Goal: Check status: Check status

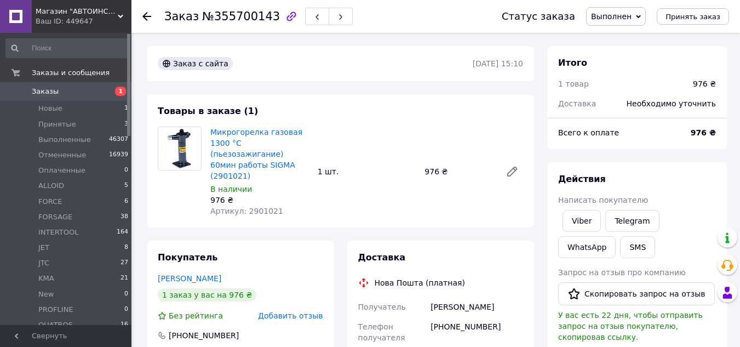
click at [143, 14] on icon at bounding box center [146, 16] width 9 height 9
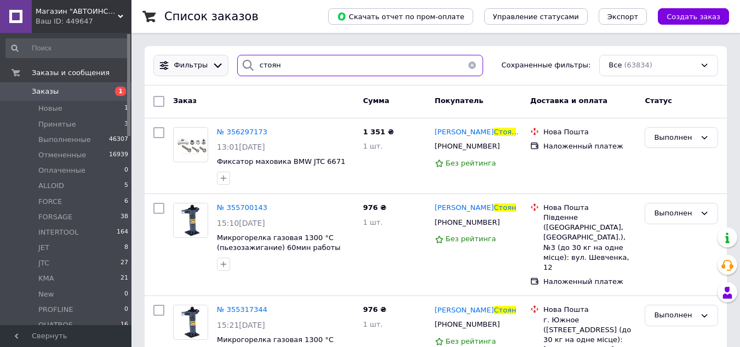
drag, startPoint x: 278, startPoint y: 66, endPoint x: 222, endPoint y: 66, distance: 55.9
click at [222, 66] on div "Фильтры стоян Сохраненные фильтры: Все (63834)" at bounding box center [436, 65] width 574 height 21
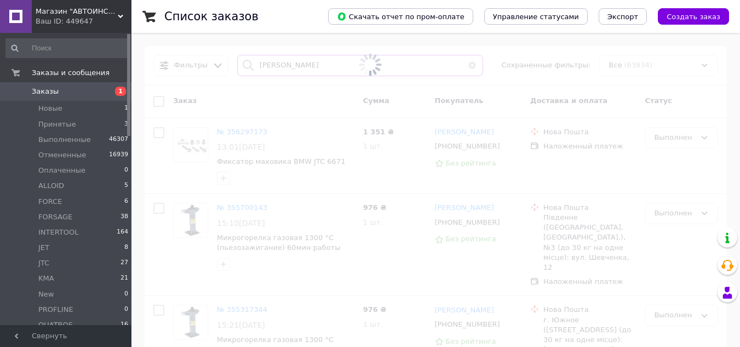
type input "[PERSON_NAME]"
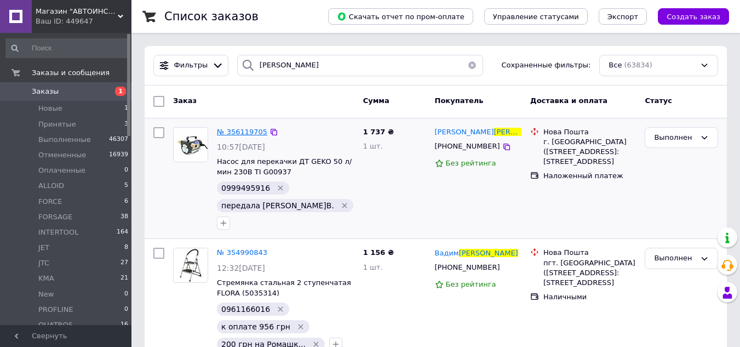
click at [249, 134] on span "№ 356119705" at bounding box center [242, 132] width 50 height 8
